Goal: Transaction & Acquisition: Purchase product/service

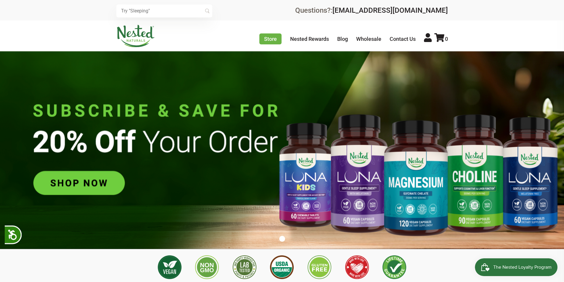
scroll to position [0, 104]
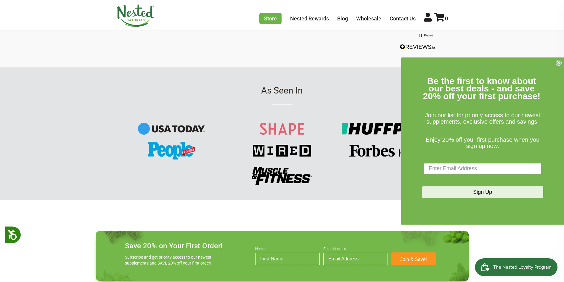
scroll to position [652, 0]
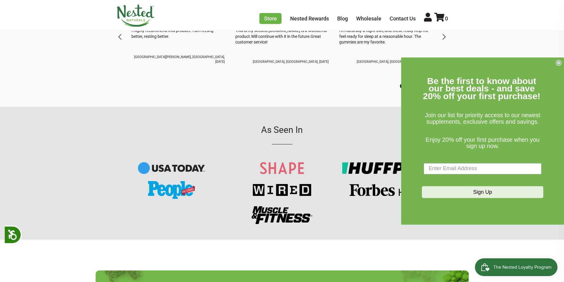
click at [558, 61] on circle "Close dialog" at bounding box center [559, 63] width 6 height 6
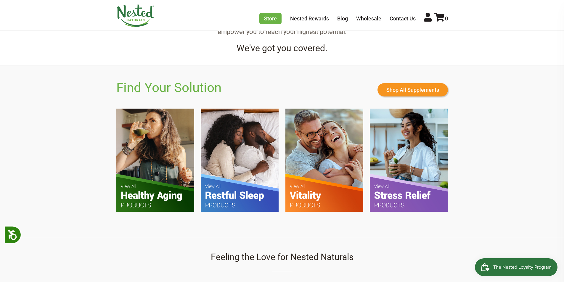
scroll to position [356, 0]
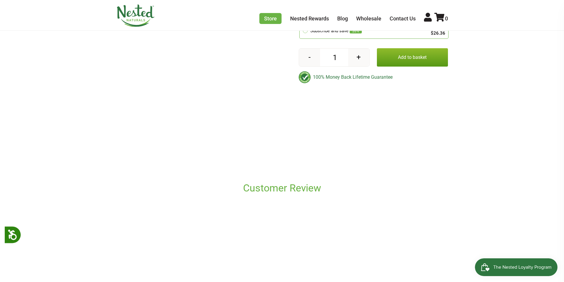
scroll to position [266, 0]
